Goal: Task Accomplishment & Management: Complete application form

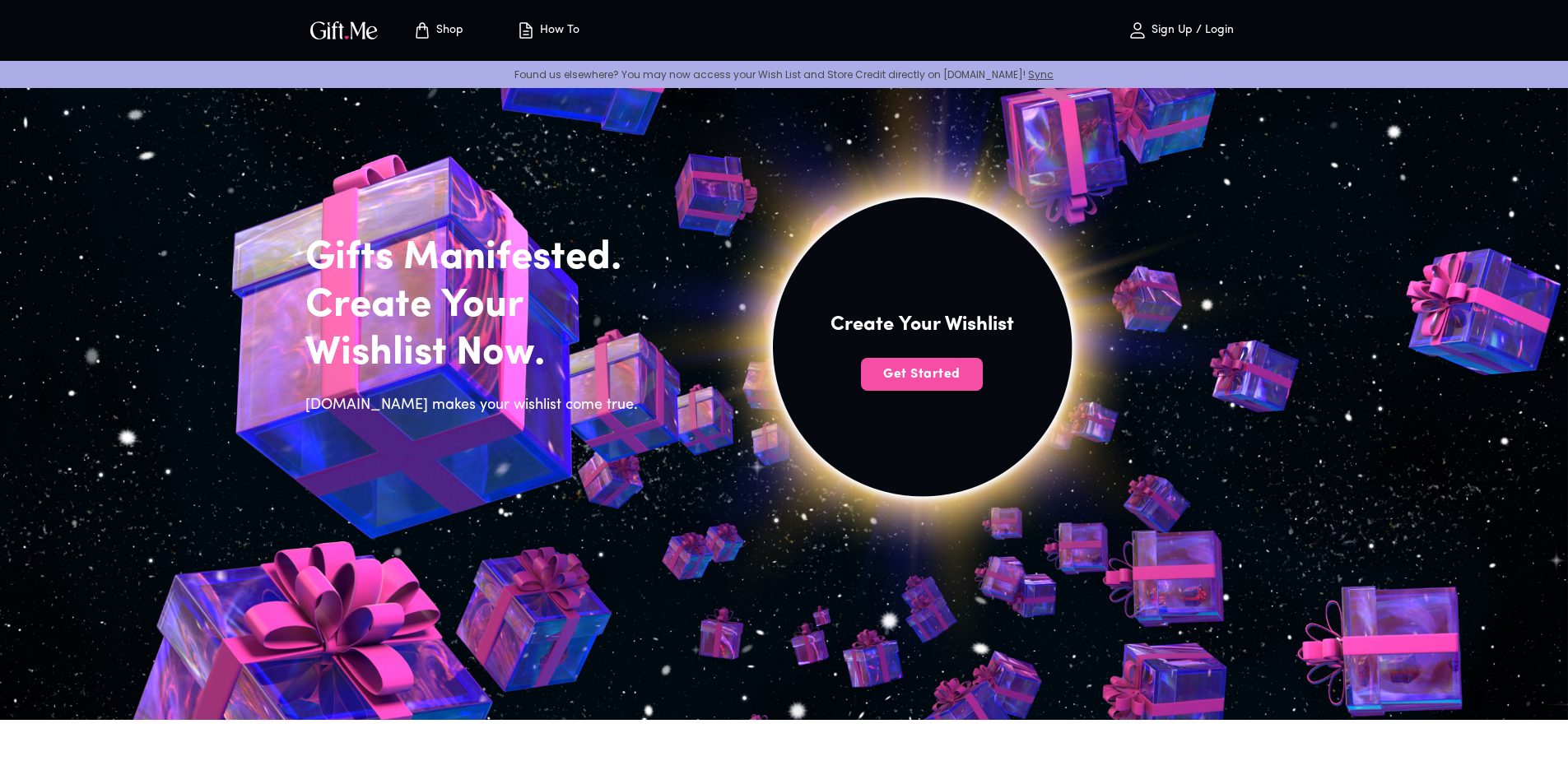
click at [924, 362] on button "Get Started" at bounding box center [922, 374] width 122 height 33
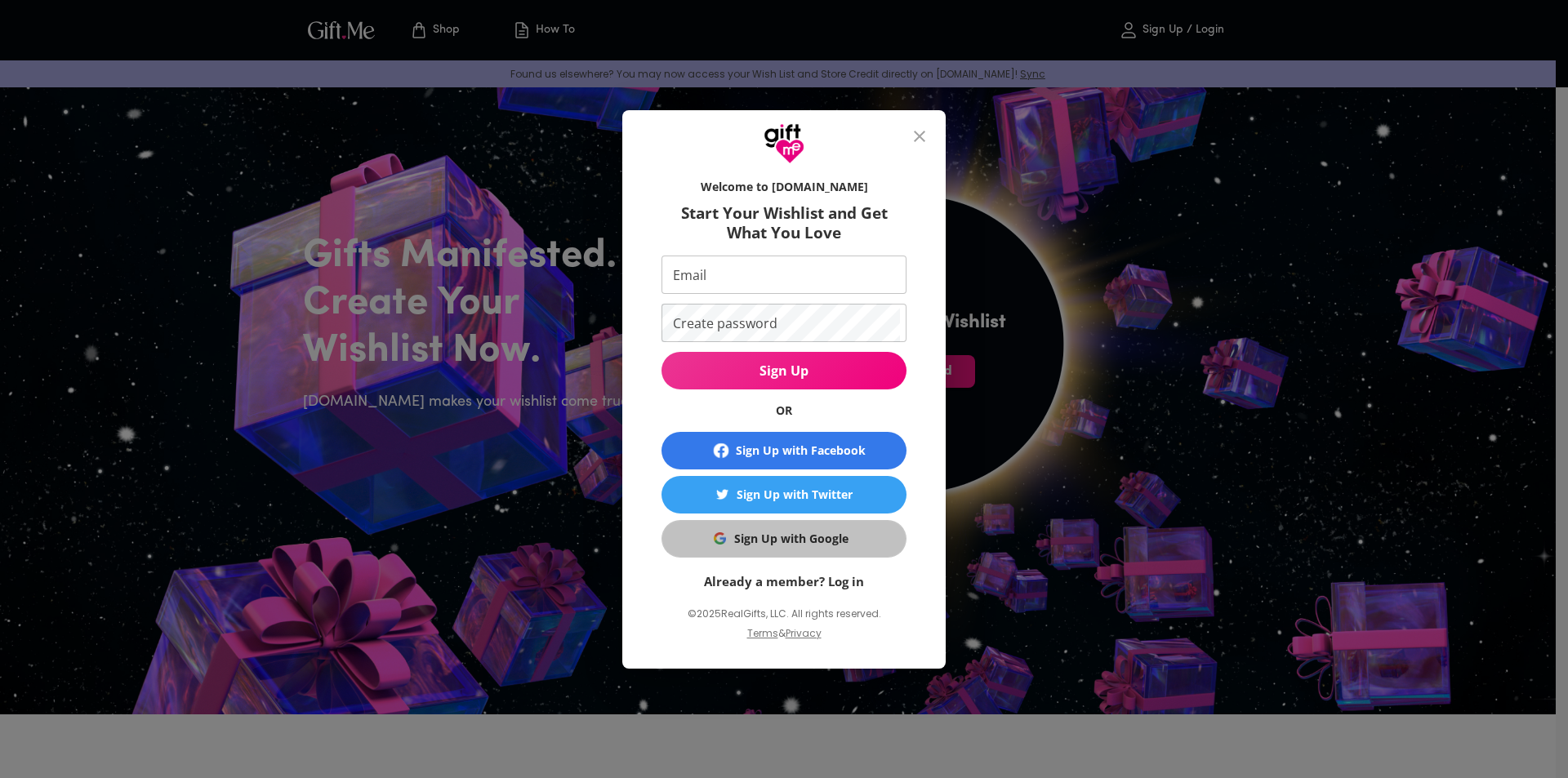
click at [809, 541] on div "Sign Up with Google" at bounding box center [791, 538] width 114 height 18
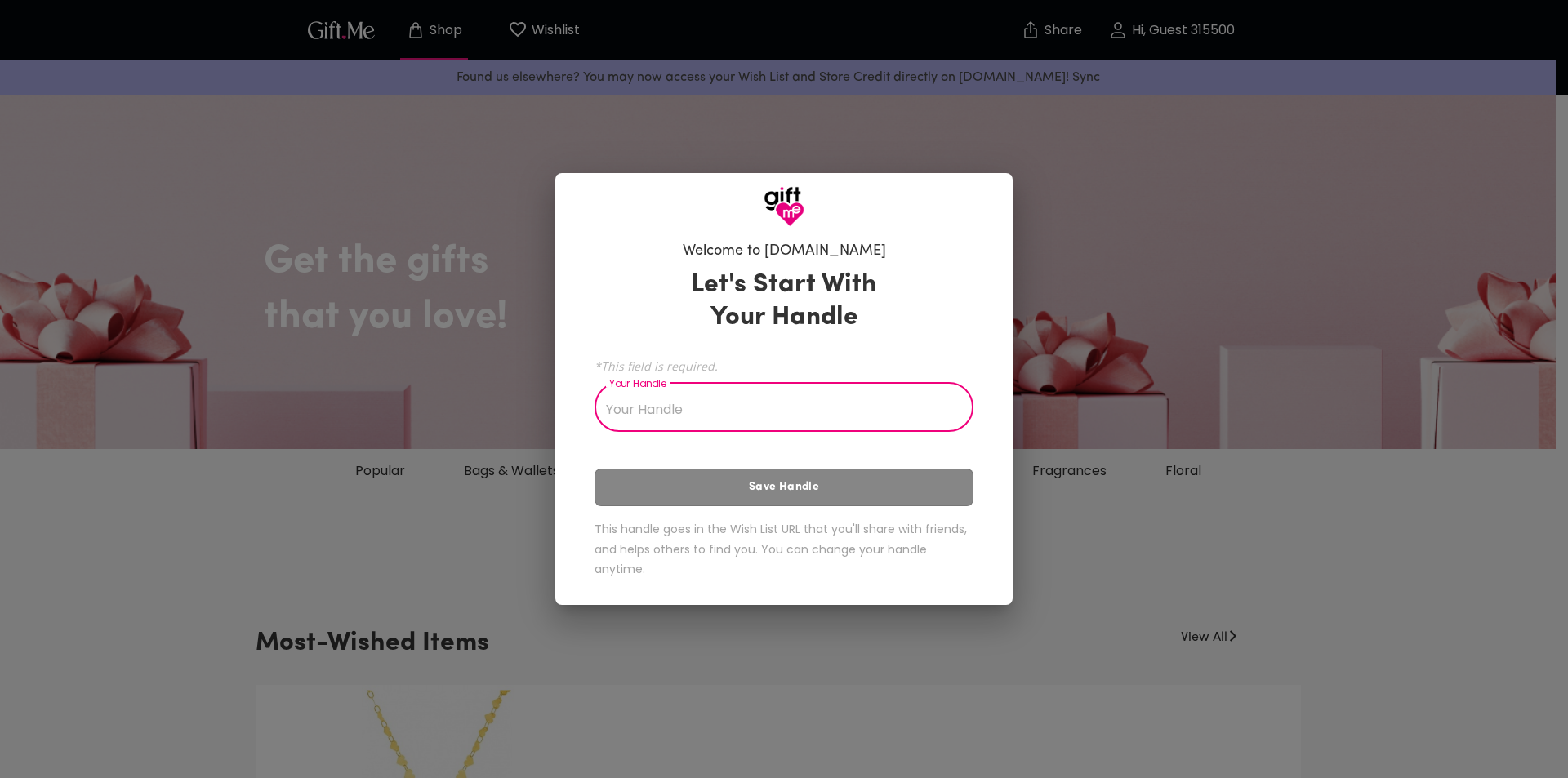
click at [787, 409] on input "Your Handle" at bounding box center [775, 409] width 361 height 46
click at [636, 414] on input "Your Handle" at bounding box center [775, 409] width 361 height 46
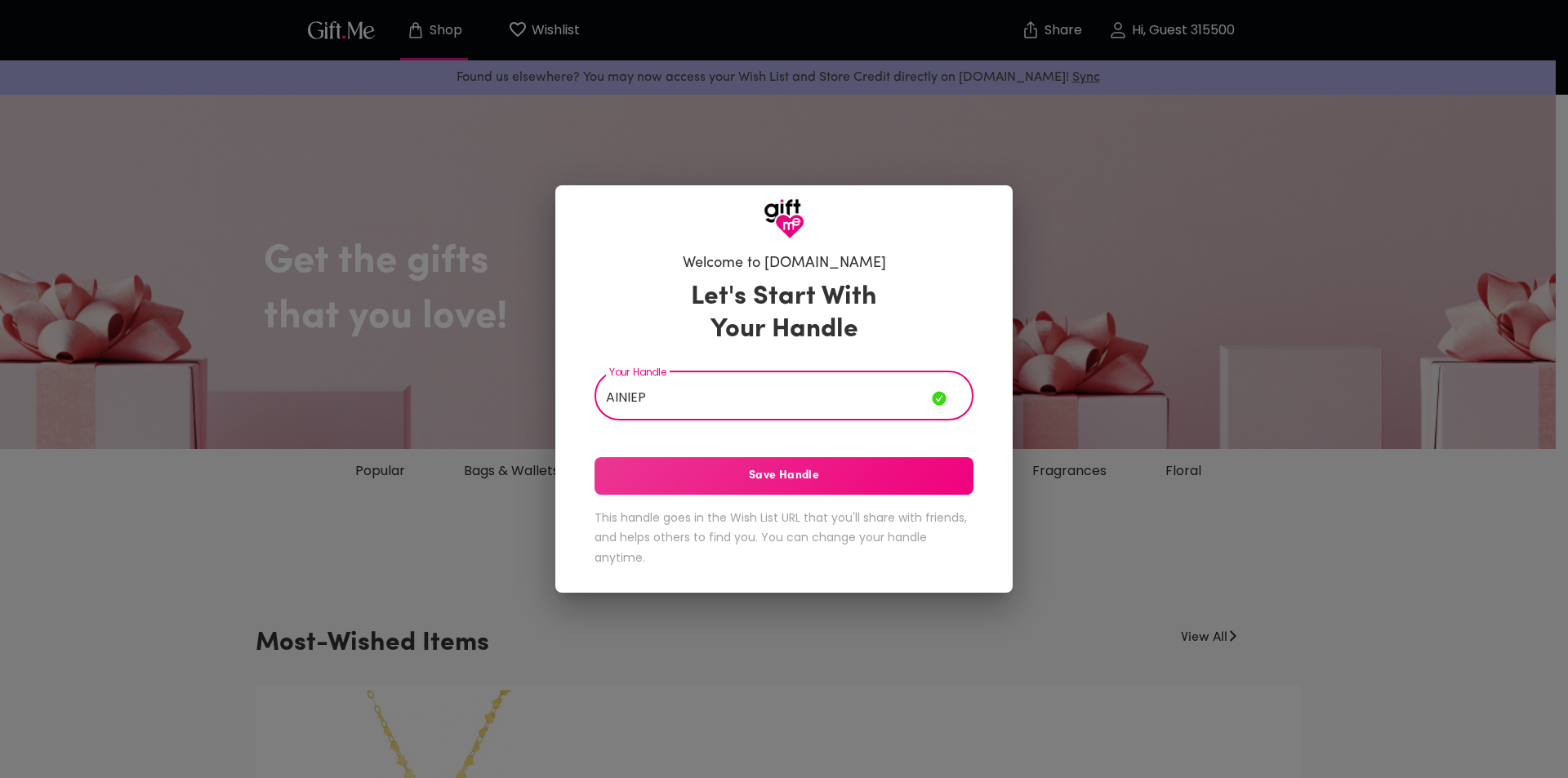
type input "AINIEP"
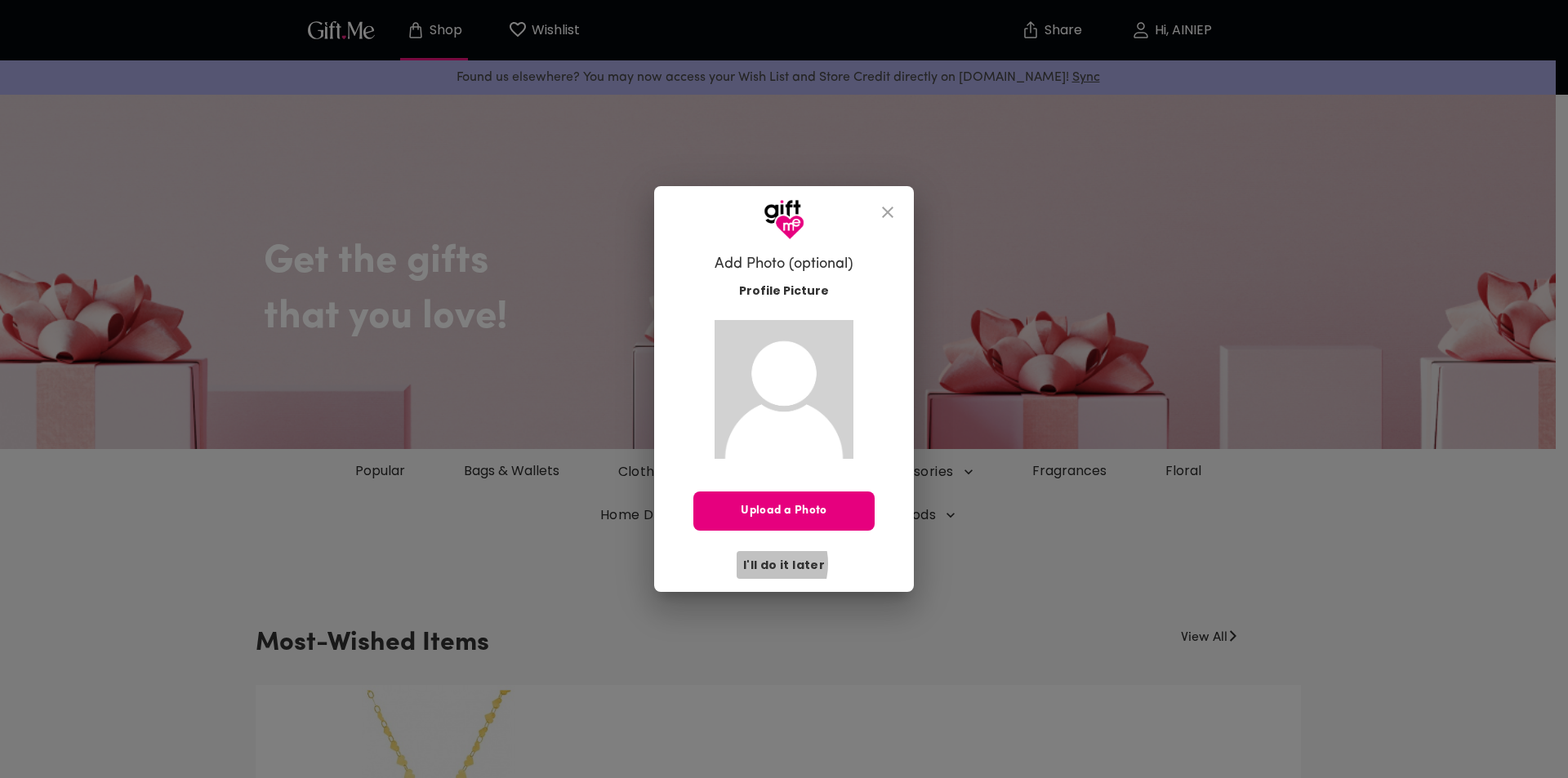
click at [760, 563] on span "I'll do it later" at bounding box center [783, 564] width 81 height 18
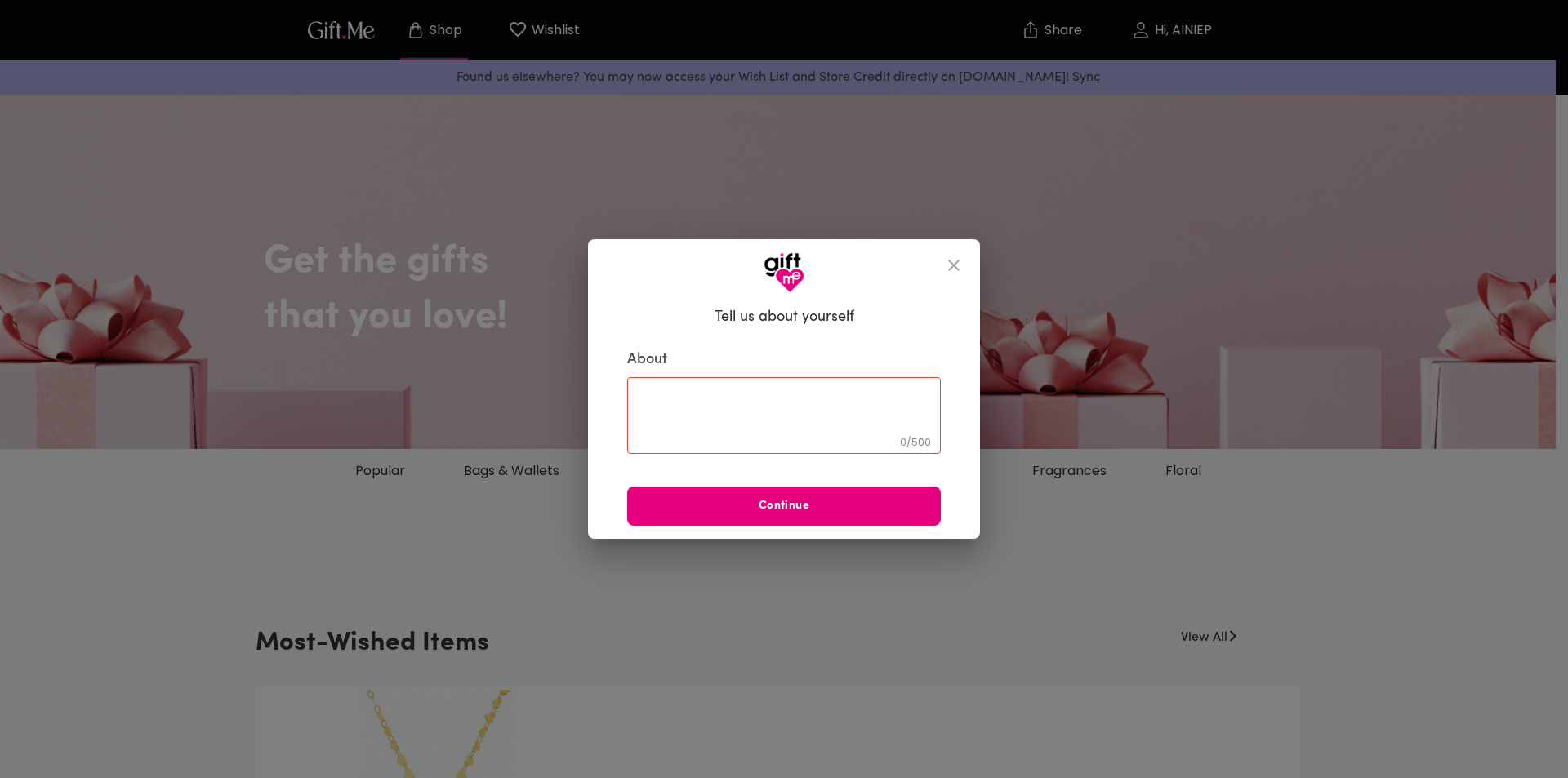
click at [733, 450] on div "0 / 500 ​" at bounding box center [784, 416] width 314 height 77
type textarea "I LOVE BEING MY SELF"
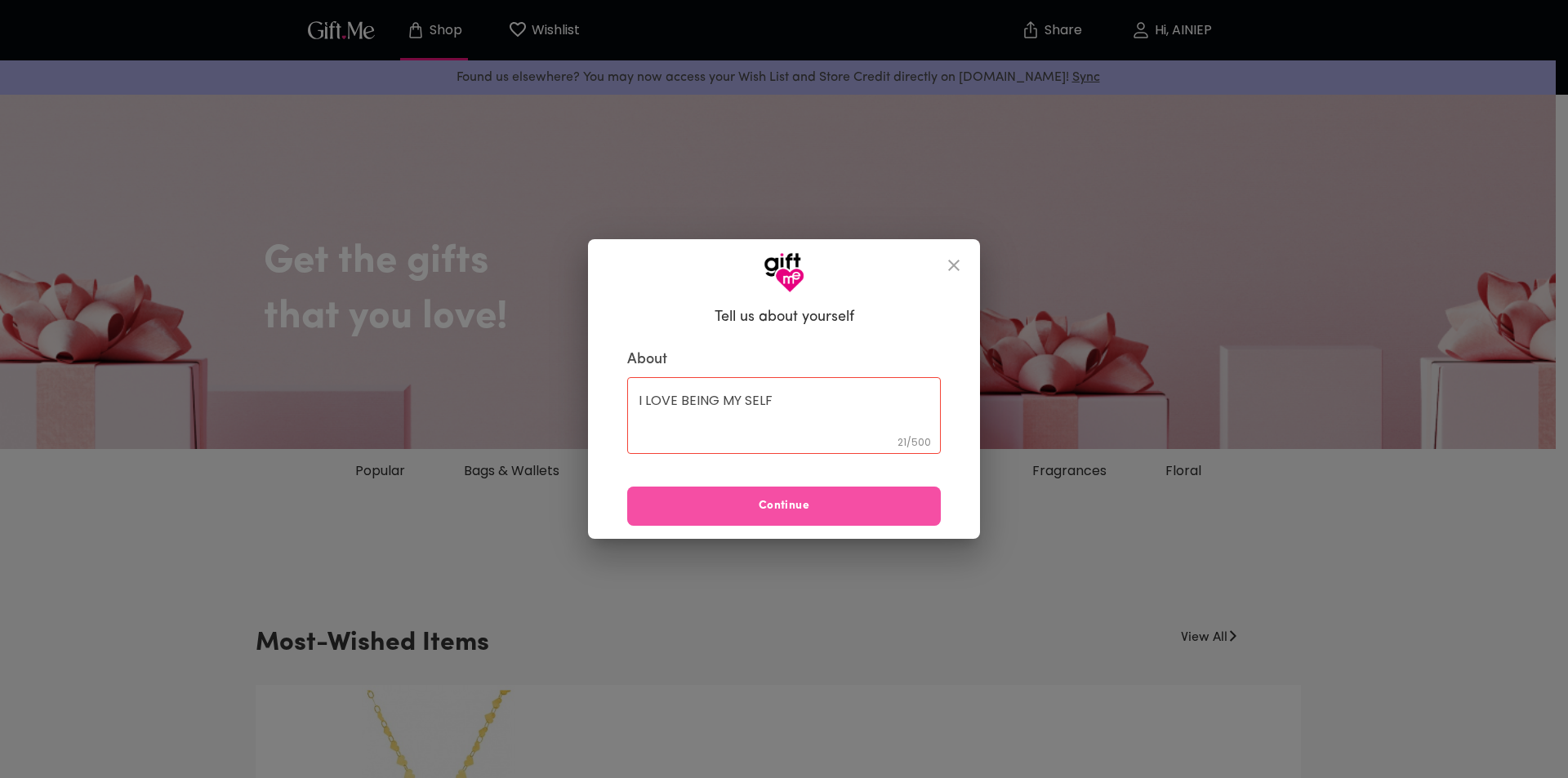
click at [793, 502] on span "Continue" at bounding box center [784, 506] width 314 height 18
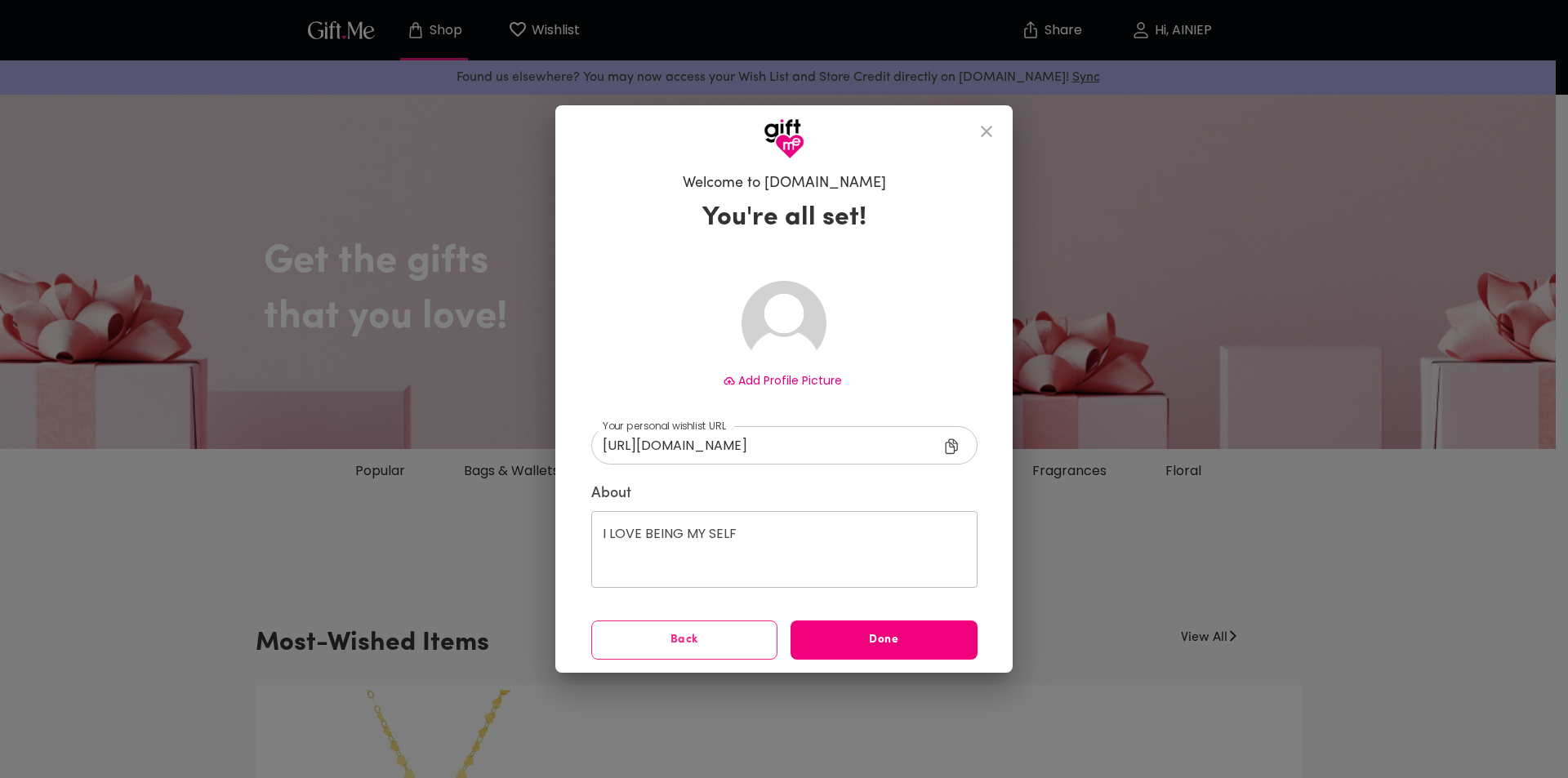
click at [889, 629] on button "Done" at bounding box center [884, 640] width 187 height 39
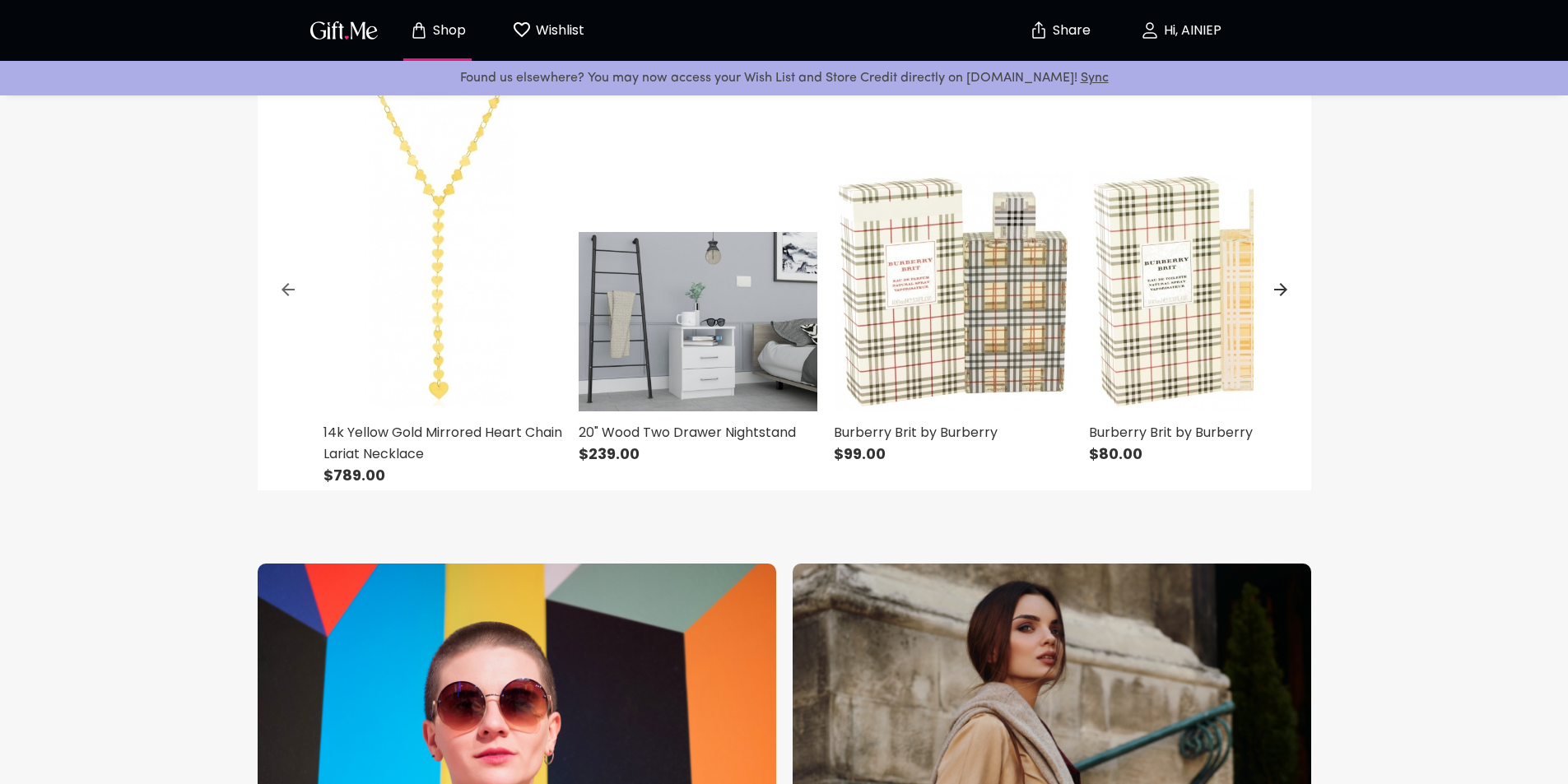
scroll to position [823, 0]
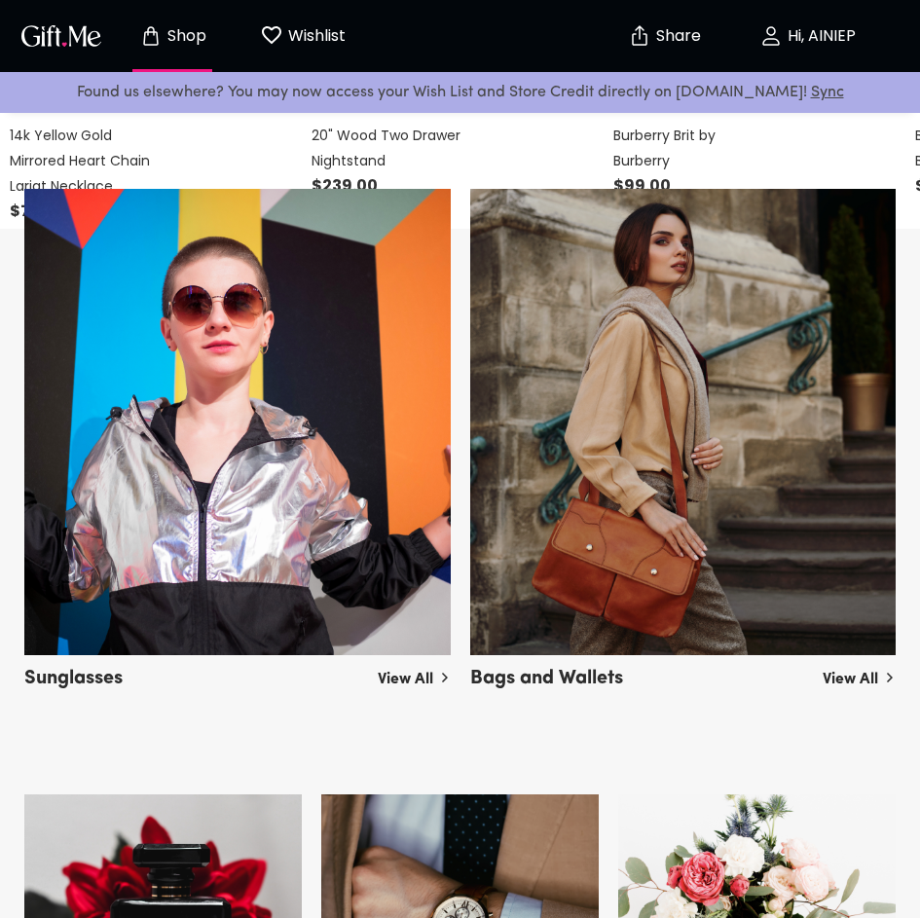
scroll to position [974, 0]
